Goal: Transaction & Acquisition: Download file/media

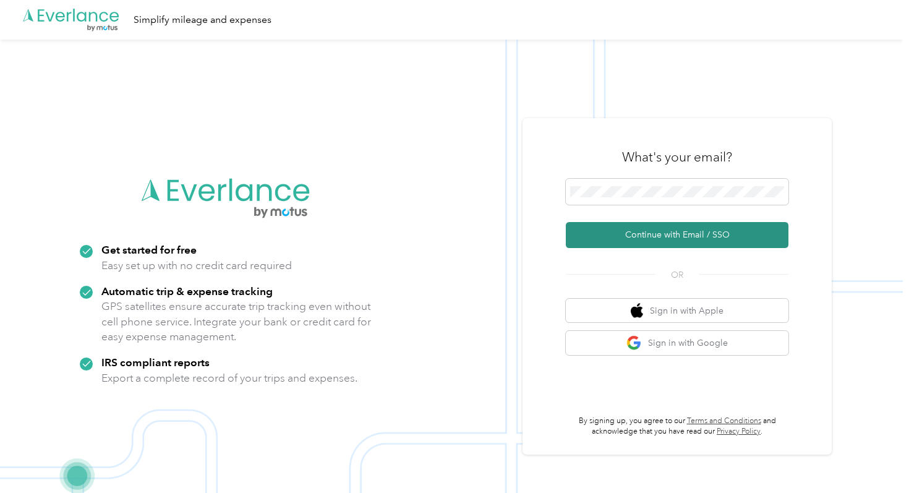
click at [637, 236] on button "Continue with Email / SSO" at bounding box center [677, 235] width 223 height 26
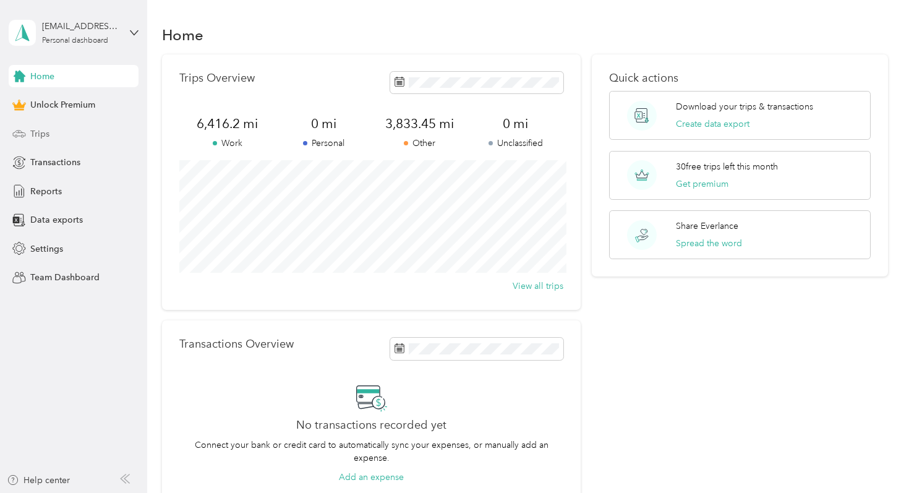
click at [101, 127] on div "Trips" at bounding box center [74, 133] width 130 height 22
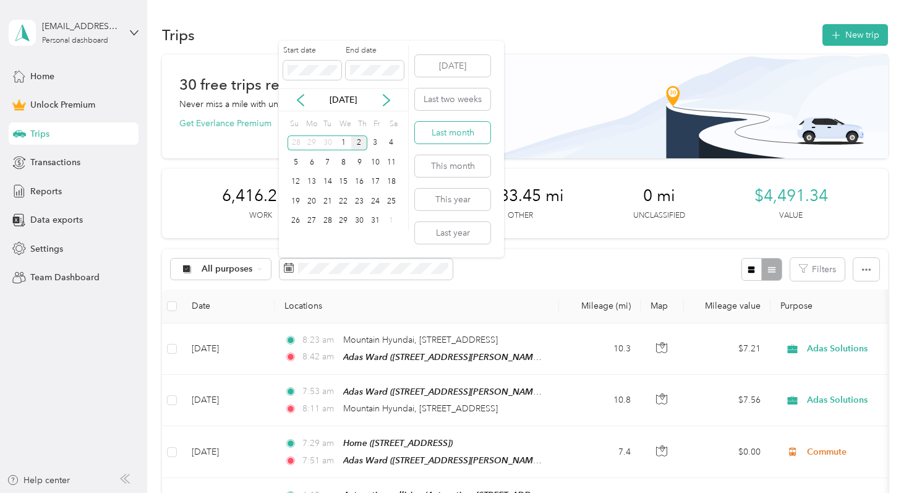
click at [436, 138] on button "Last month" at bounding box center [452, 133] width 75 height 22
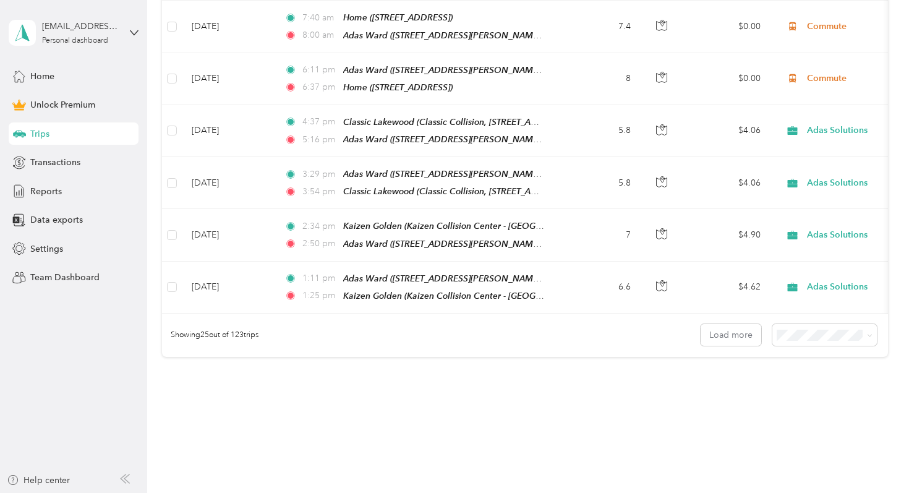
scroll to position [1318, 0]
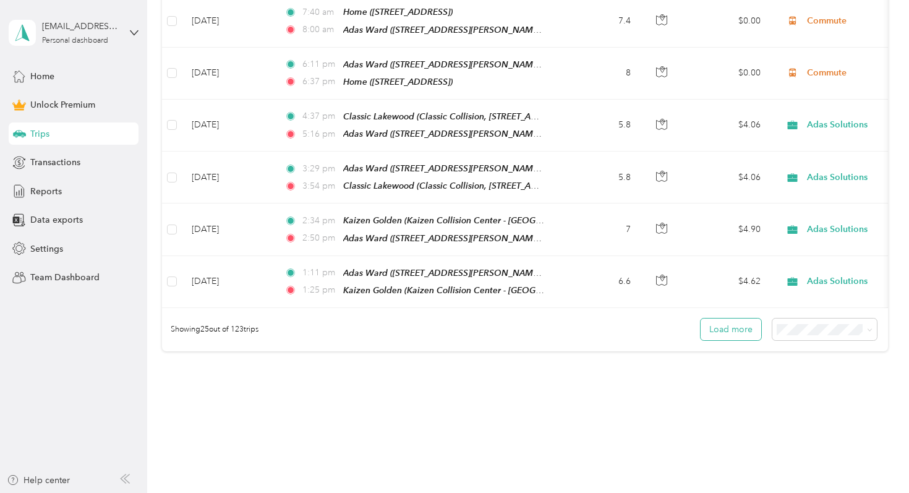
click at [730, 318] on button "Load more" at bounding box center [731, 329] width 61 height 22
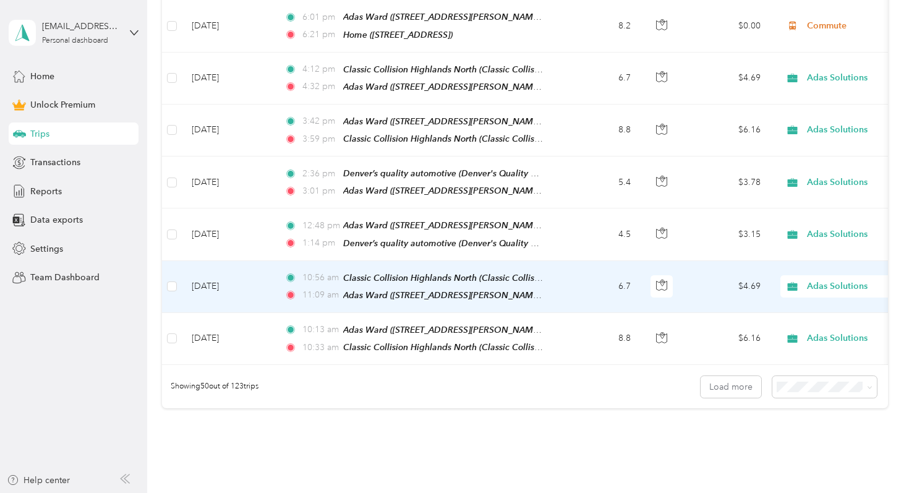
scroll to position [2571, 0]
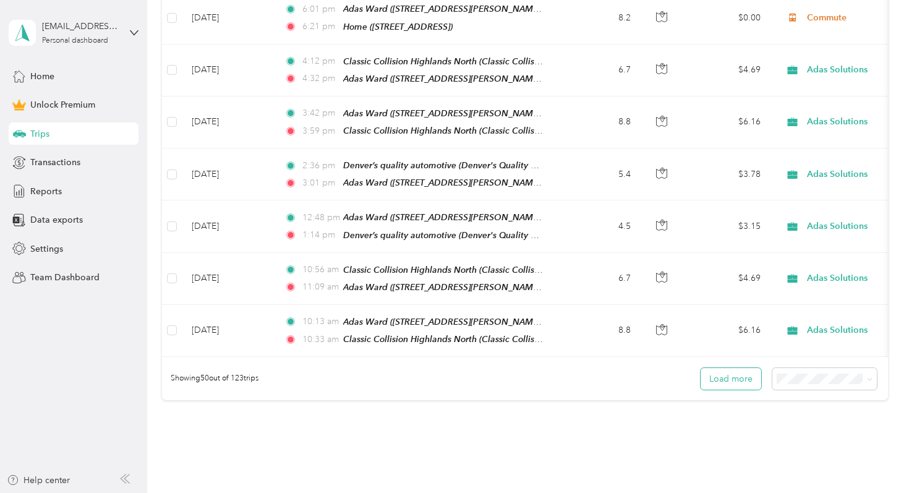
click at [716, 368] on button "Load more" at bounding box center [731, 379] width 61 height 22
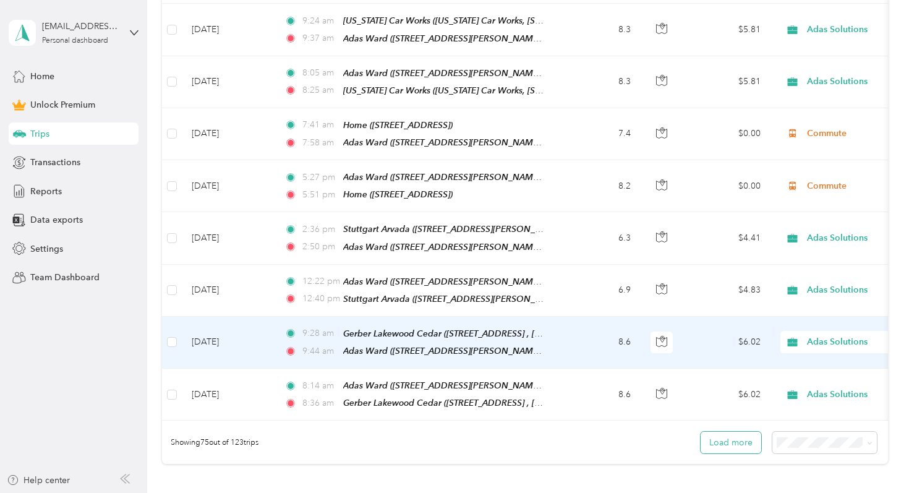
scroll to position [3814, 0]
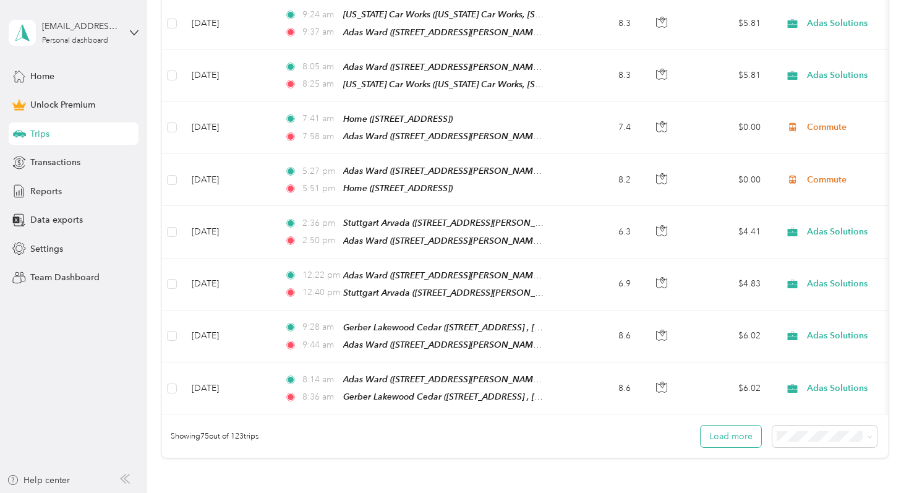
click at [723, 425] on button "Load more" at bounding box center [731, 436] width 61 height 22
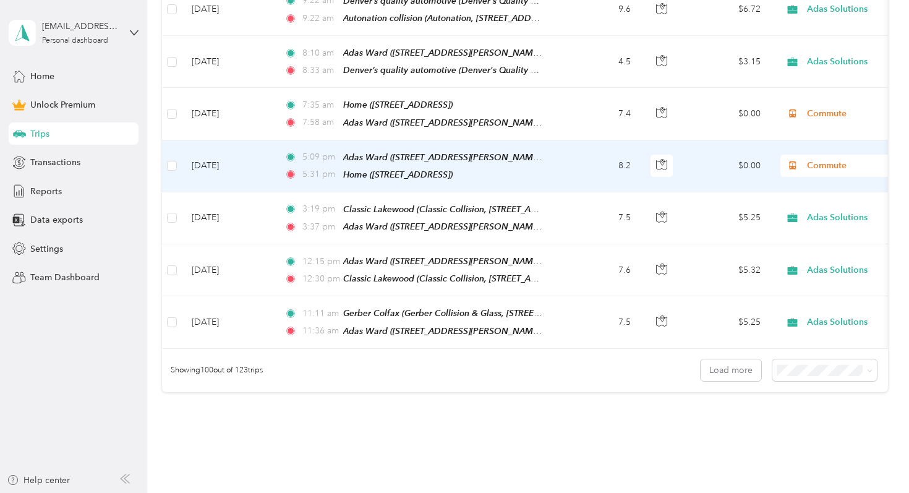
scroll to position [5191, 0]
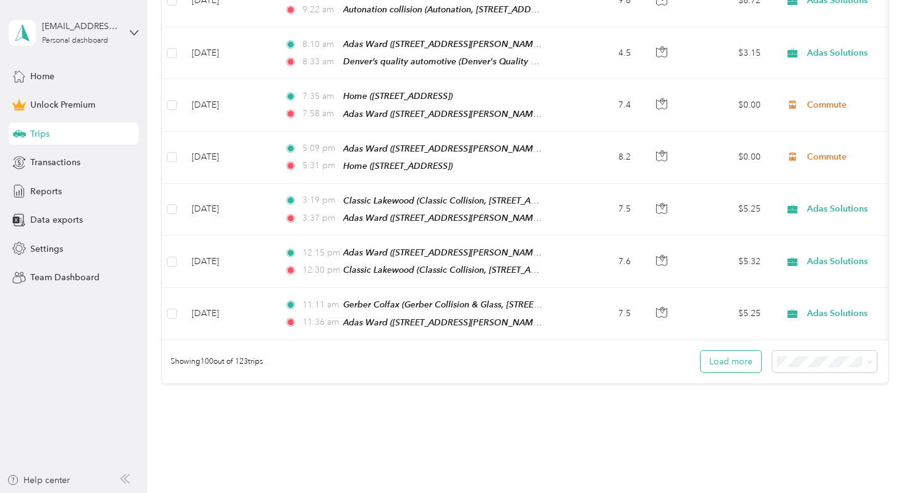
click at [743, 351] on button "Load more" at bounding box center [731, 362] width 61 height 22
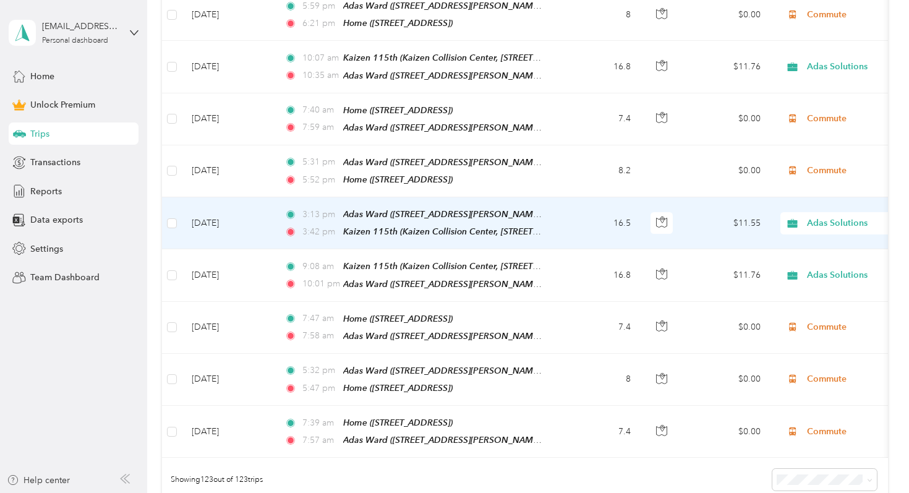
scroll to position [6284, 0]
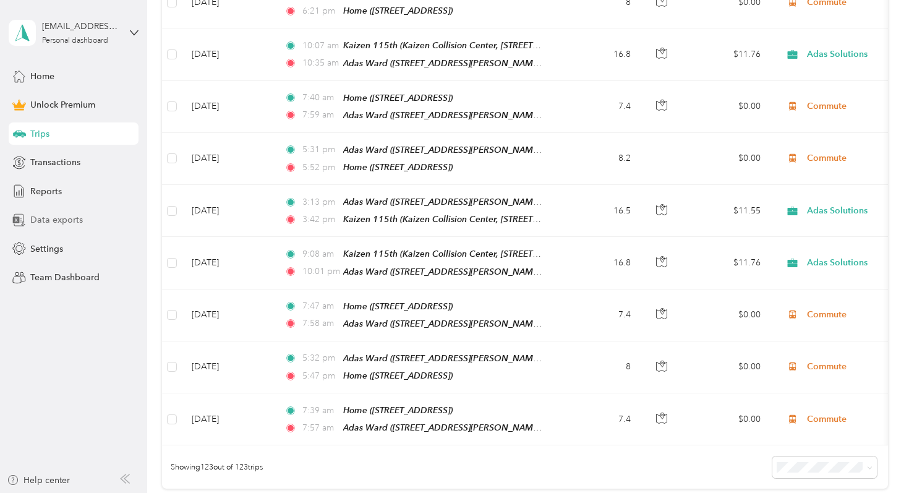
click at [83, 222] on div "Data exports" at bounding box center [74, 220] width 130 height 22
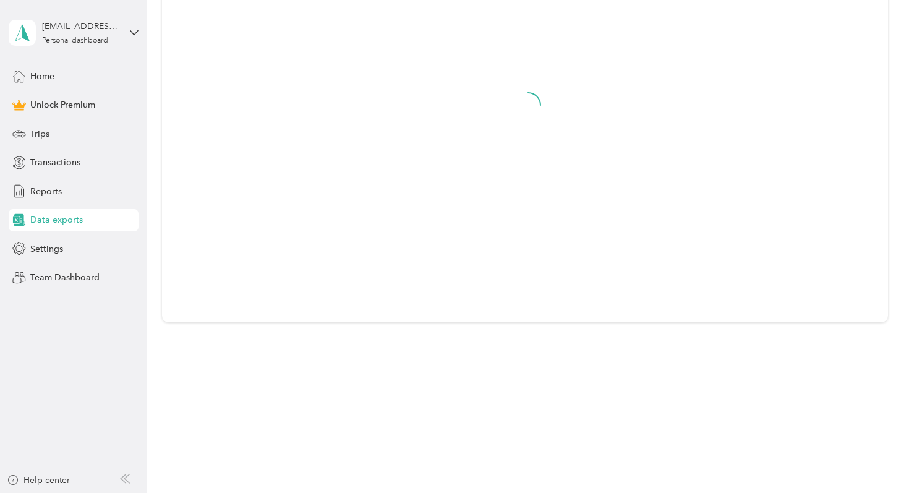
scroll to position [150, 0]
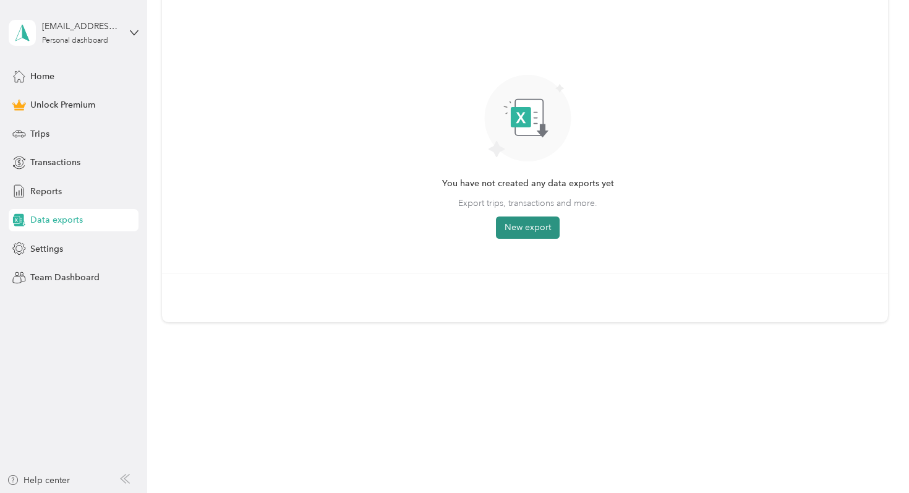
click at [532, 220] on button "New export" at bounding box center [528, 227] width 64 height 22
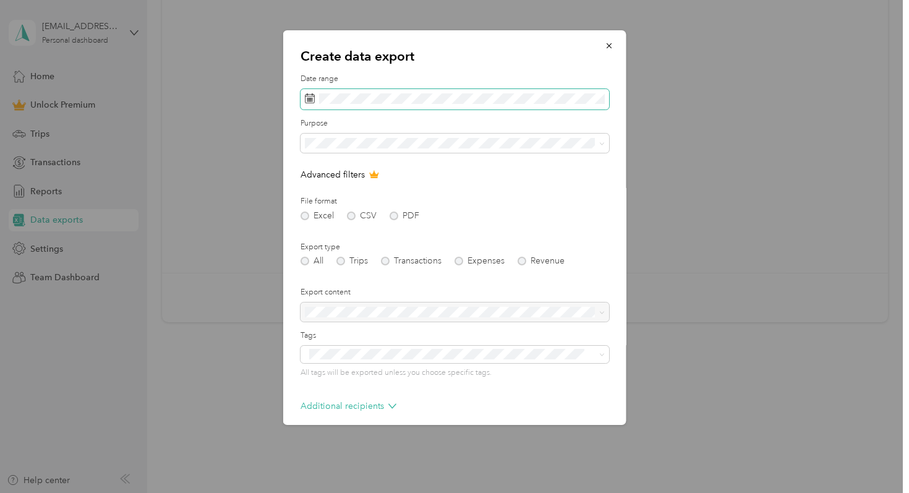
click at [508, 105] on span at bounding box center [454, 99] width 309 height 21
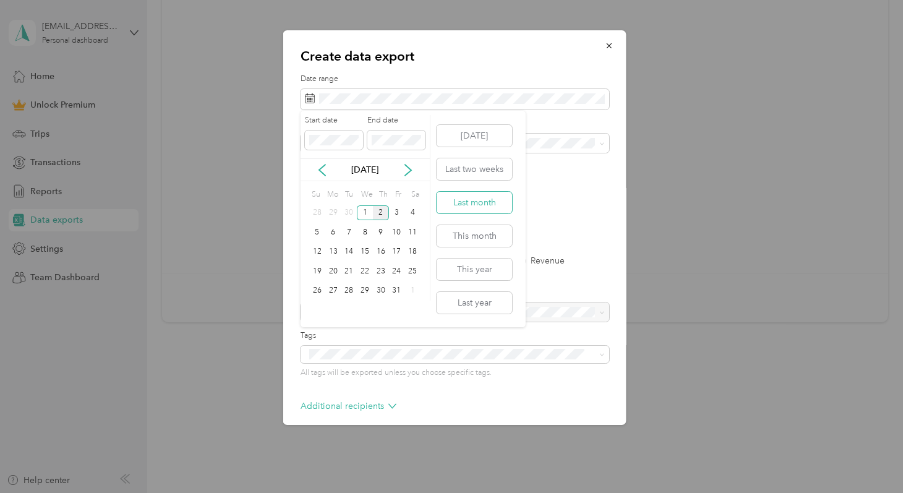
click at [498, 206] on button "Last month" at bounding box center [474, 203] width 75 height 22
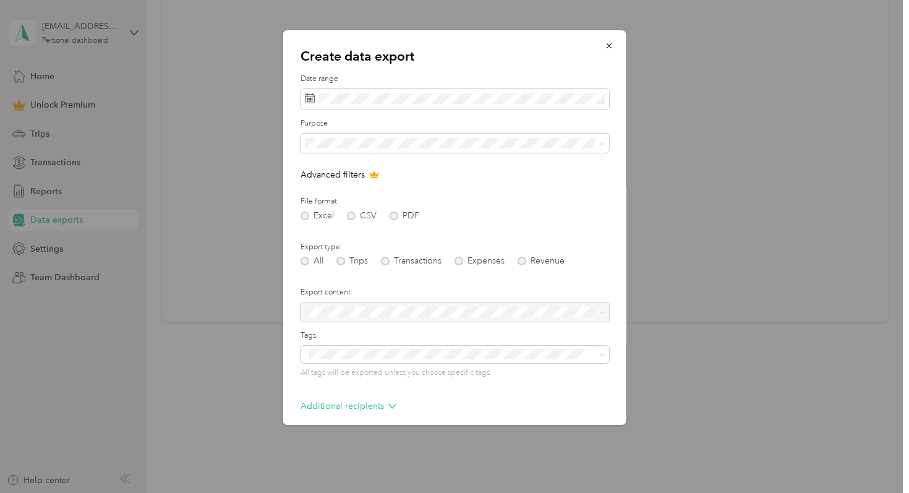
scroll to position [55, 0]
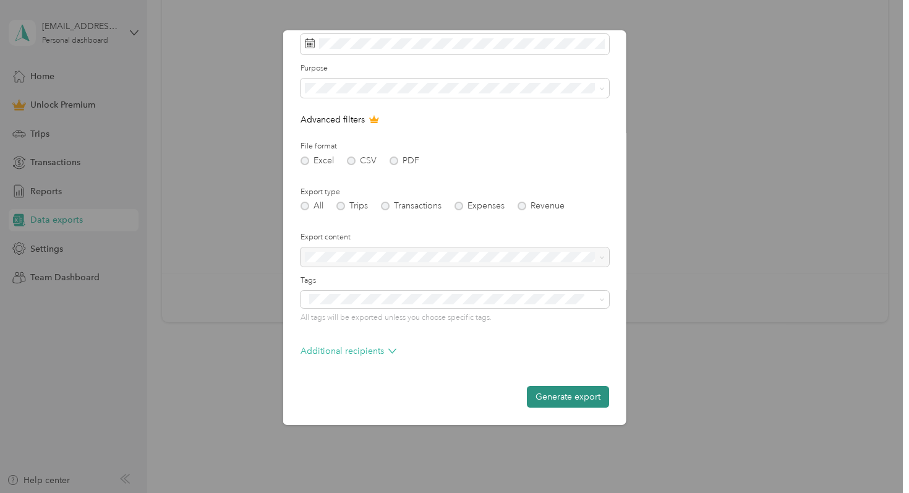
click at [536, 399] on button "Generate export" at bounding box center [568, 397] width 82 height 22
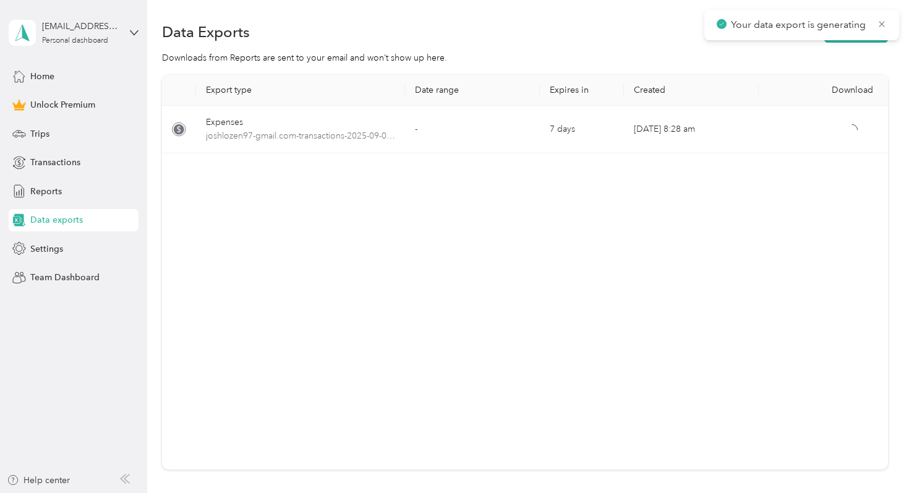
scroll to position [0, 0]
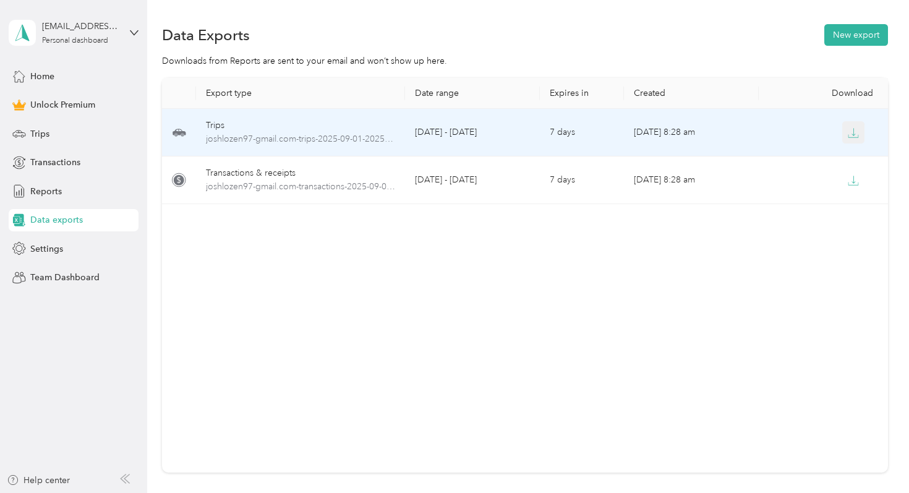
click at [850, 133] on icon "button" at bounding box center [853, 132] width 11 height 11
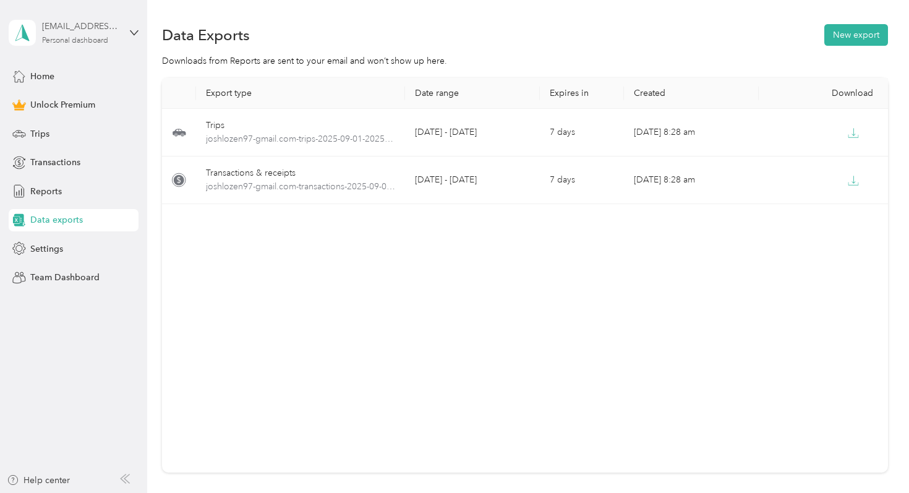
click at [86, 32] on div "[EMAIL_ADDRESS][DOMAIN_NAME]" at bounding box center [80, 26] width 77 height 13
click at [117, 95] on div "Log out" at bounding box center [138, 98] width 243 height 22
